Goal: Information Seeking & Learning: Learn about a topic

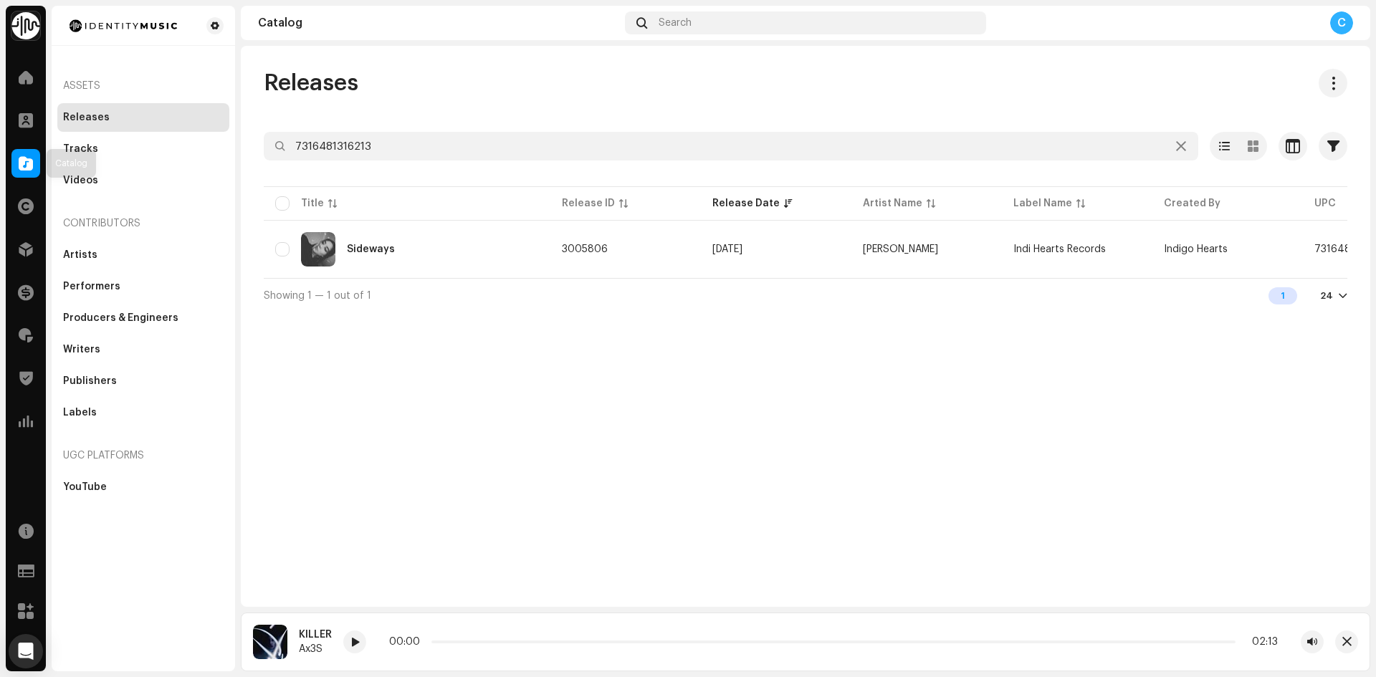
drag, startPoint x: 23, startPoint y: 159, endPoint x: 315, endPoint y: 172, distance: 292.7
click at [24, 159] on span at bounding box center [26, 163] width 14 height 11
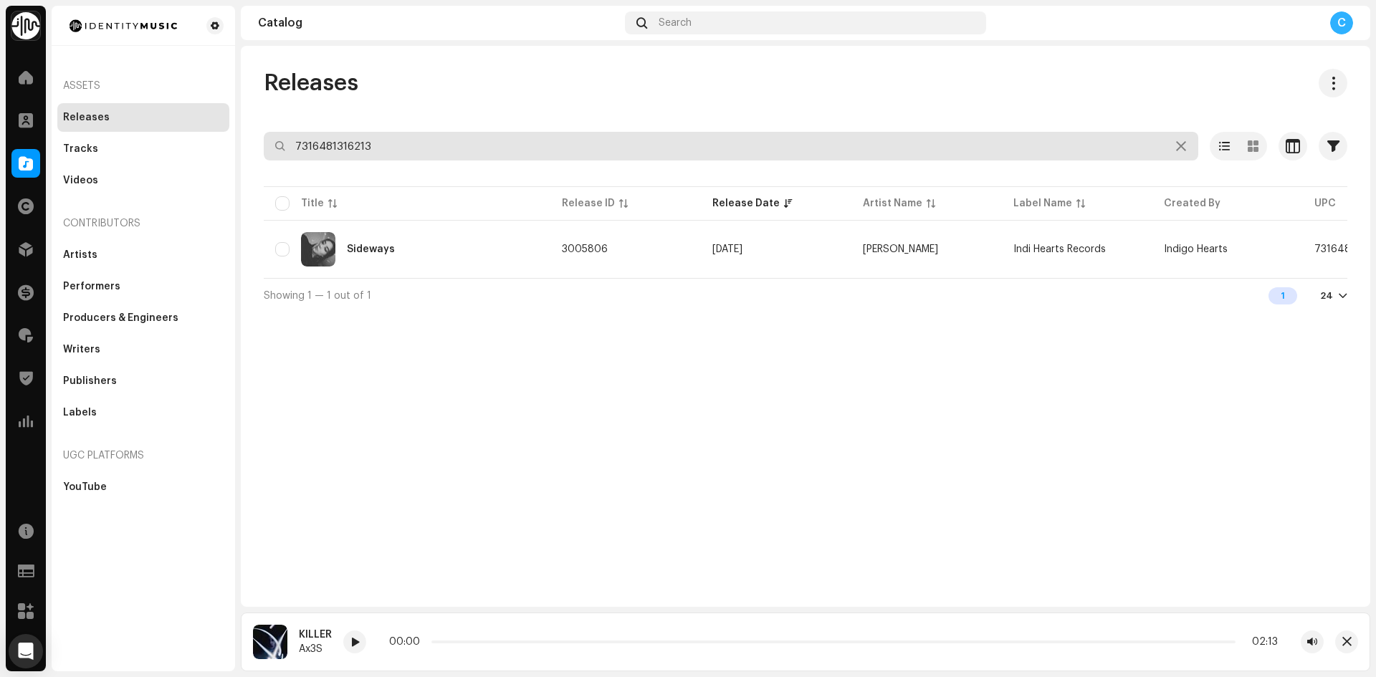
click at [179, 121] on div "Identity Music Home Clients Catalog Rights Distribution Finance Royalties Trust…" at bounding box center [688, 338] width 1376 height 677
paste input "731648108233"
type input "731648108233"
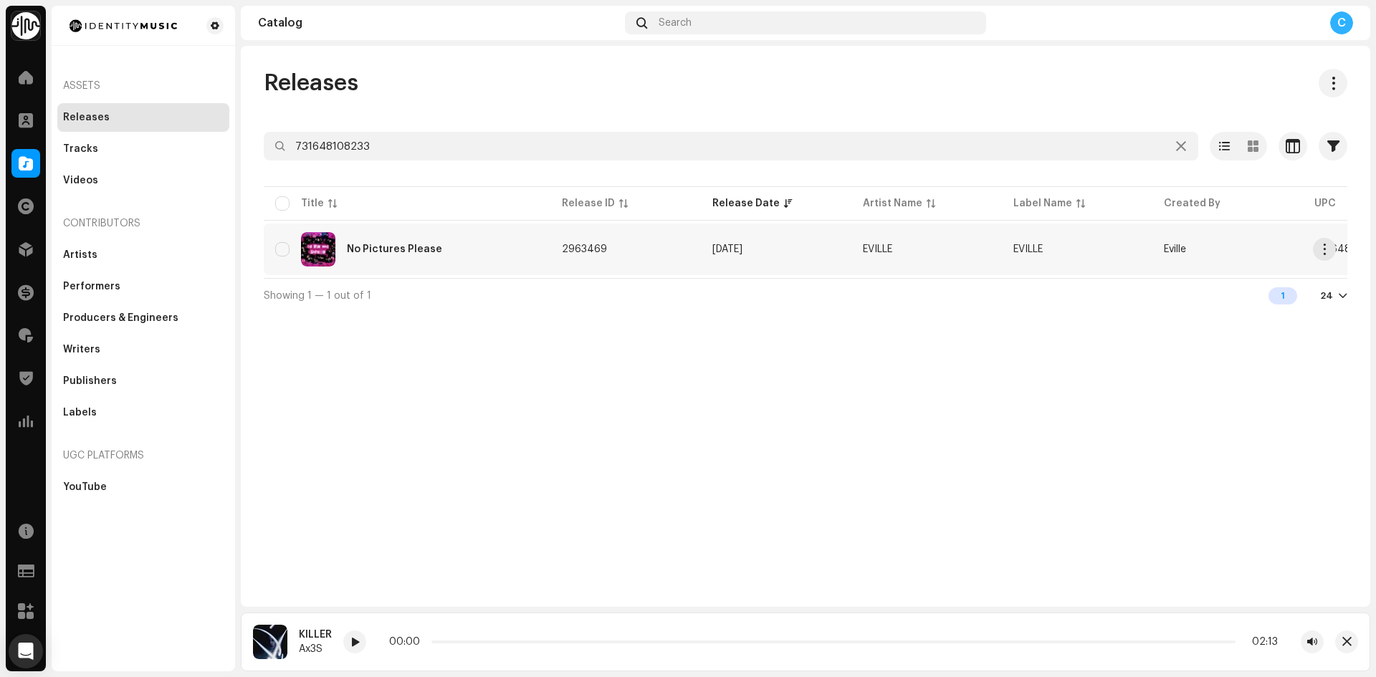
click at [525, 259] on div "No Pictures Please" at bounding box center [407, 249] width 264 height 34
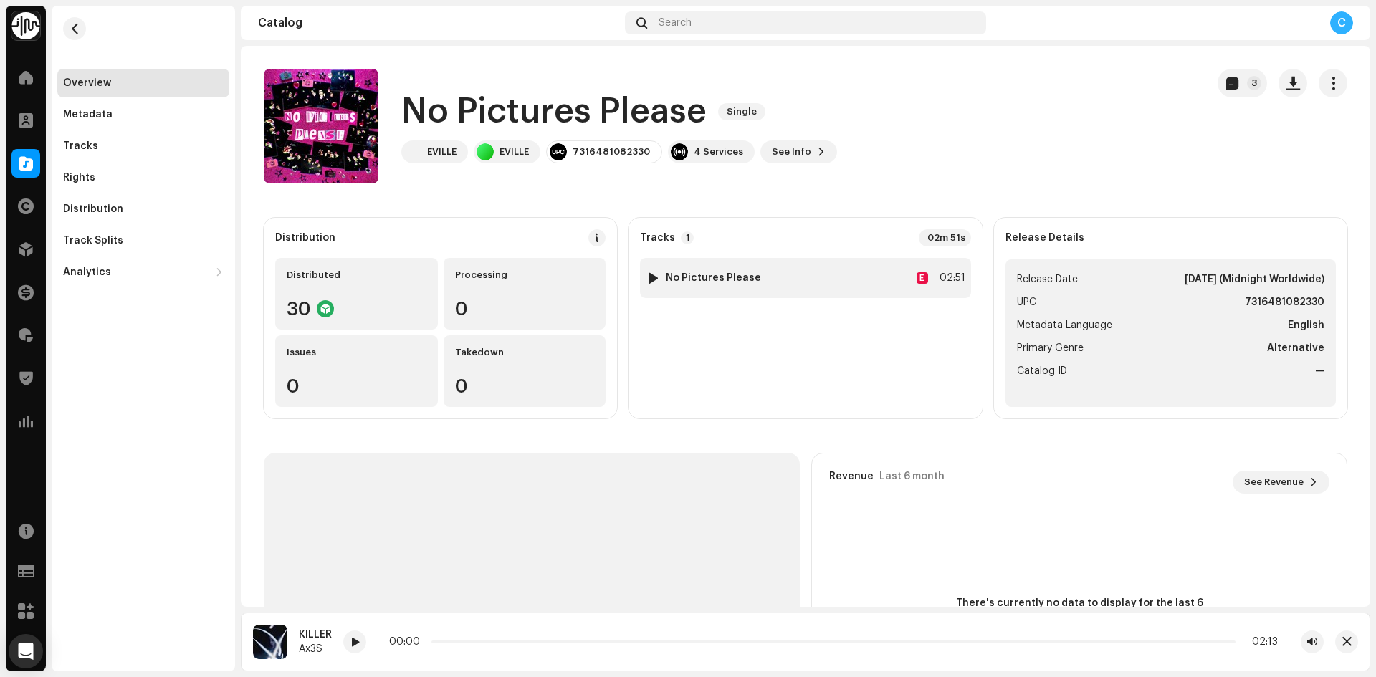
click at [651, 277] on div at bounding box center [653, 277] width 11 height 11
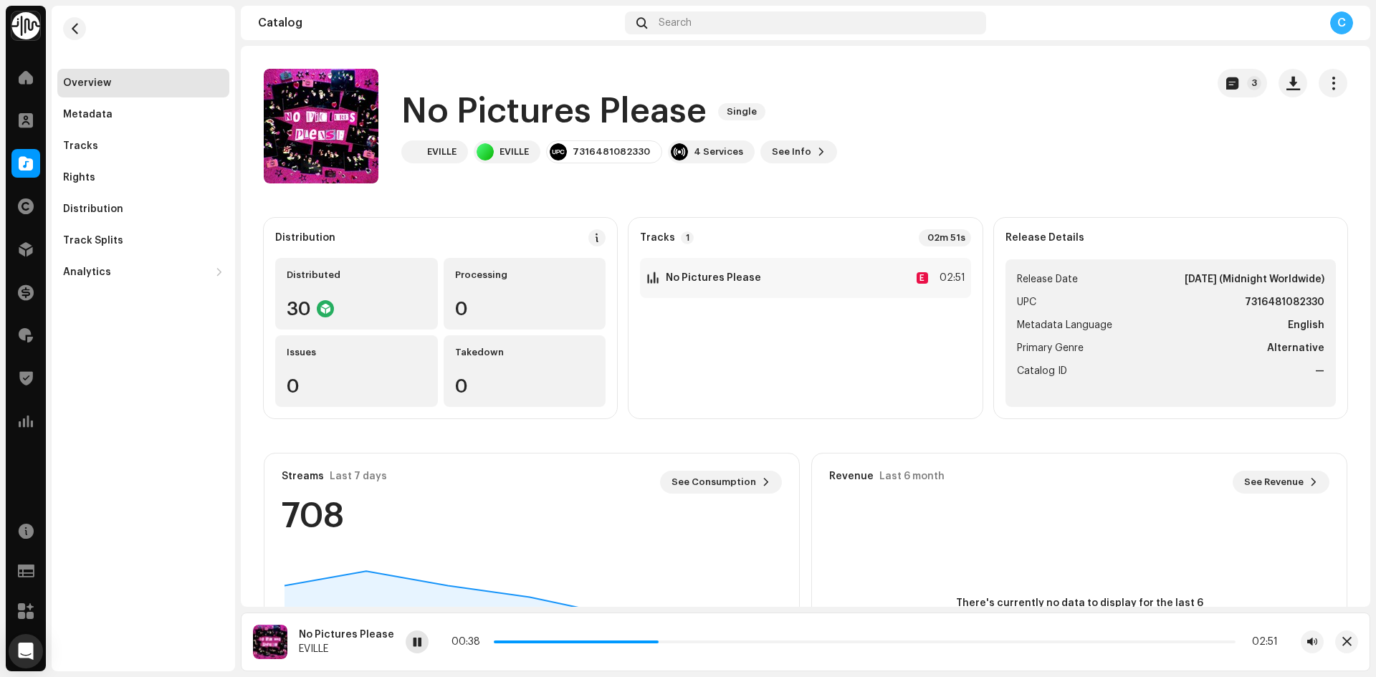
click at [413, 640] on span at bounding box center [417, 642] width 9 height 11
